Goal: Task Accomplishment & Management: Use online tool/utility

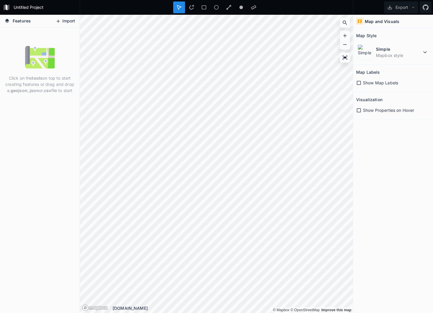
click at [63, 22] on button "Import" at bounding box center [65, 21] width 25 height 9
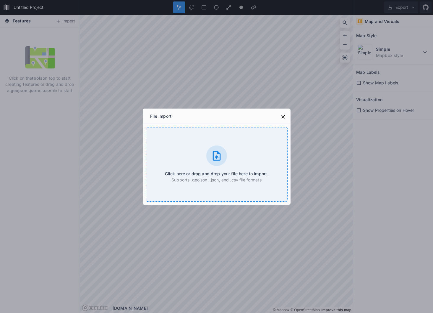
click at [212, 172] on h4 "Click here or drag and drop your file here to import." at bounding box center [216, 174] width 103 height 6
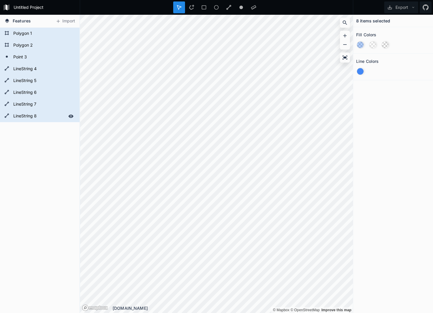
click at [25, 118] on form "LineString 8" at bounding box center [39, 116] width 55 height 9
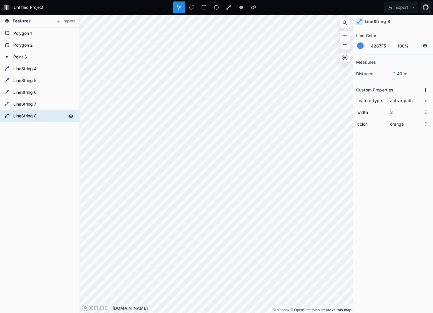
click at [71, 117] on icon at bounding box center [70, 116] width 5 height 3
click at [71, 117] on icon at bounding box center [70, 116] width 5 height 5
click at [69, 105] on icon at bounding box center [70, 104] width 5 height 3
click at [69, 105] on icon at bounding box center [70, 104] width 5 height 4
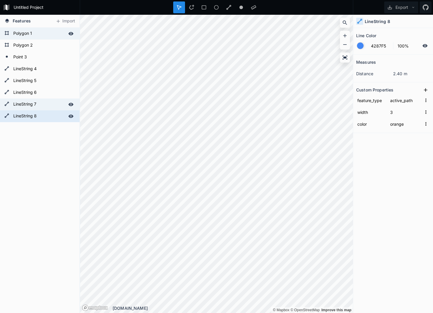
click at [71, 35] on icon at bounding box center [70, 33] width 5 height 5
click at [343, 58] on icon at bounding box center [344, 58] width 5 height 4
click at [344, 38] on icon at bounding box center [345, 36] width 6 height 6
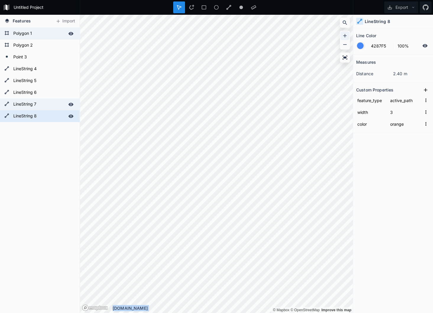
click at [344, 38] on icon at bounding box center [345, 36] width 6 height 6
click at [344, 37] on icon at bounding box center [345, 36] width 6 height 6
click at [345, 35] on icon at bounding box center [345, 36] width 6 height 6
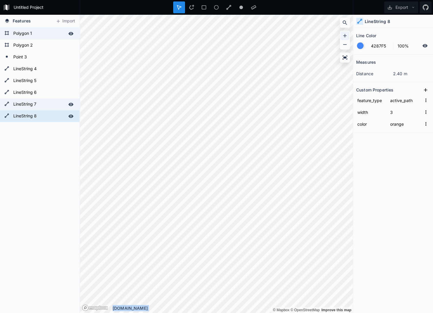
click at [345, 35] on icon at bounding box center [345, 36] width 6 height 6
click at [344, 36] on icon at bounding box center [345, 36] width 4 height 4
